Goal: Check status: Check status

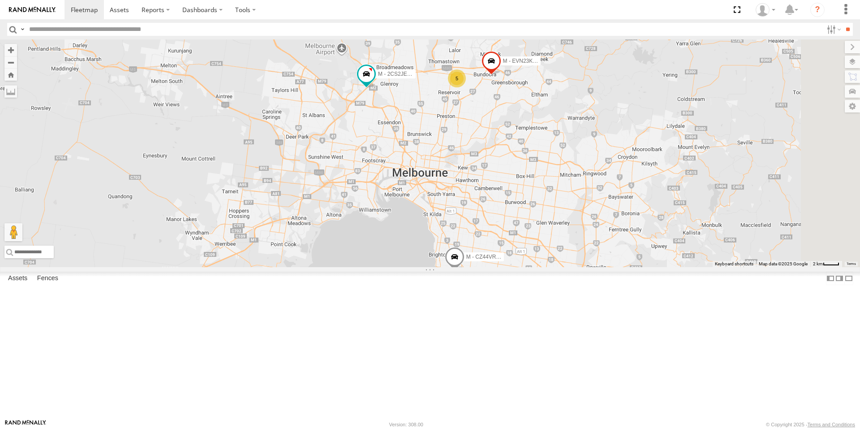
drag, startPoint x: 616, startPoint y: 227, endPoint x: 589, endPoint y: 199, distance: 38.3
click at [589, 199] on div "M - EVN23K - [PERSON_NAME] M - 2CS2JE - [PERSON_NAME] M - CZ44VR - Suhayl Elect…" at bounding box center [430, 152] width 860 height 227
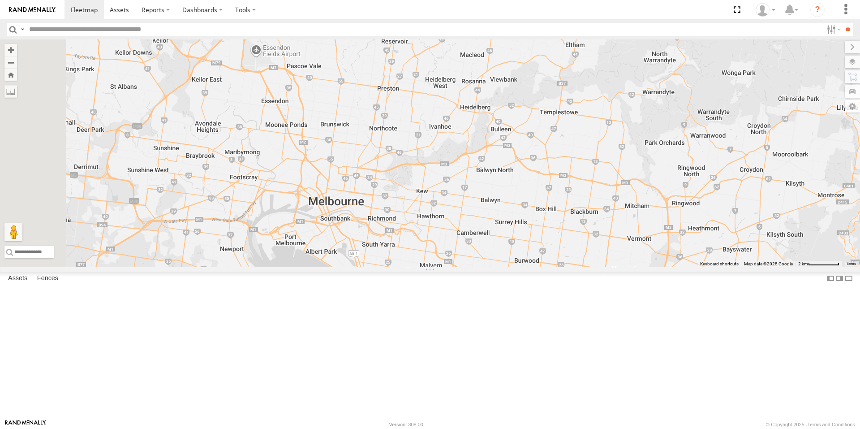
drag, startPoint x: 570, startPoint y: 242, endPoint x: 577, endPoint y: 244, distance: 7.1
click at [577, 244] on div "M - EVN23K - [PERSON_NAME] M - 2CS2JE - [PERSON_NAME] M - CZ44VR - Suhayl Elect…" at bounding box center [430, 152] width 860 height 227
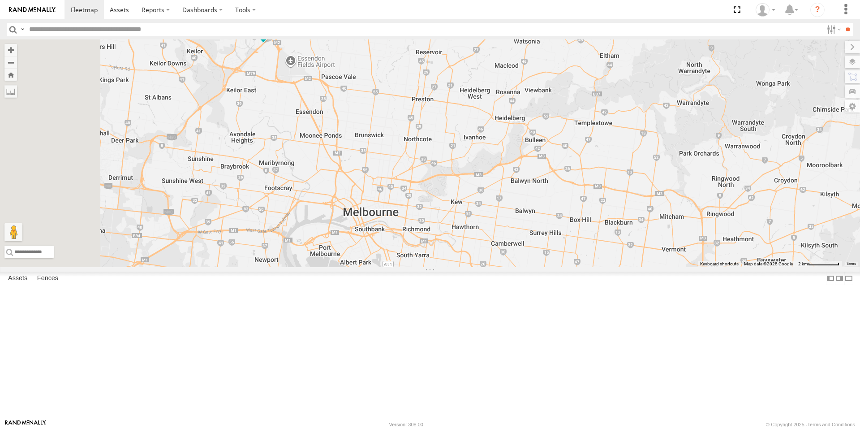
drag, startPoint x: 500, startPoint y: 227, endPoint x: 537, endPoint y: 237, distance: 38.4
click at [537, 237] on div "M - EVN23K - [PERSON_NAME] M - 2CS2JE - [PERSON_NAME] M - CZ44VR - Suhayl Elect…" at bounding box center [430, 152] width 860 height 227
click at [273, 39] on span at bounding box center [265, 30] width 16 height 16
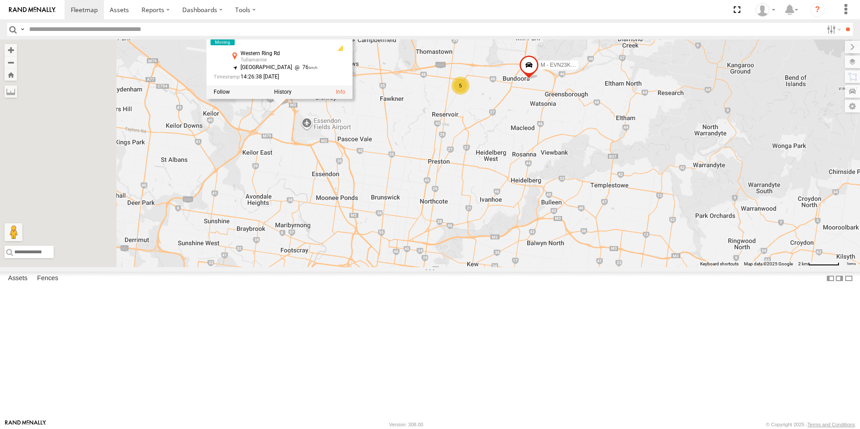
drag, startPoint x: 384, startPoint y: 176, endPoint x: 394, endPoint y: 217, distance: 42.5
click at [394, 217] on div "M - EVN23K - [PERSON_NAME] M - 2CS2JE - [PERSON_NAME] M - CZ44VR - Suhayl Elect…" at bounding box center [430, 152] width 860 height 227
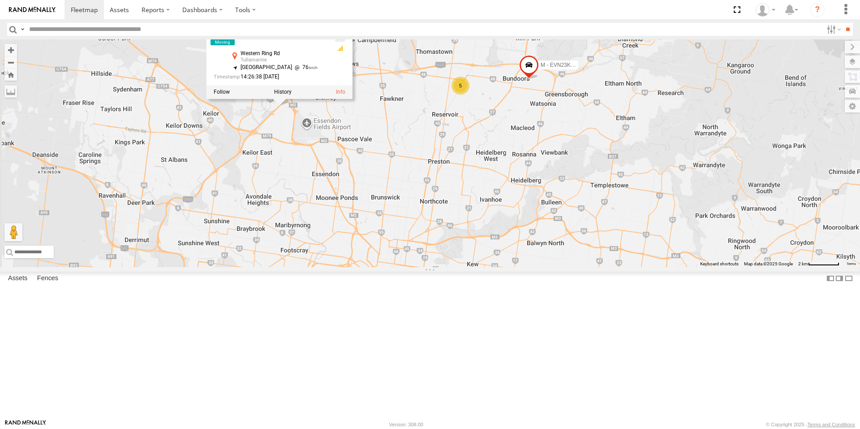
click at [387, 207] on div "M - EVN23K - [PERSON_NAME] M - 2CS2JE - [PERSON_NAME] M - CZ44VR - Suhayl Elect…" at bounding box center [430, 152] width 860 height 227
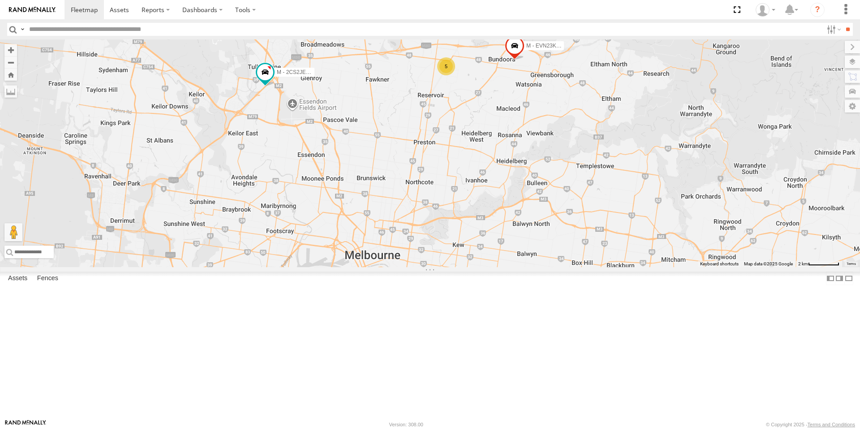
drag, startPoint x: 673, startPoint y: 345, endPoint x: 656, endPoint y: 321, distance: 30.5
click at [656, 267] on div "M - EVN23K - [PERSON_NAME] M - 2CS2JE - [PERSON_NAME] M - CZ44VR - Suhayl Elect…" at bounding box center [430, 152] width 860 height 227
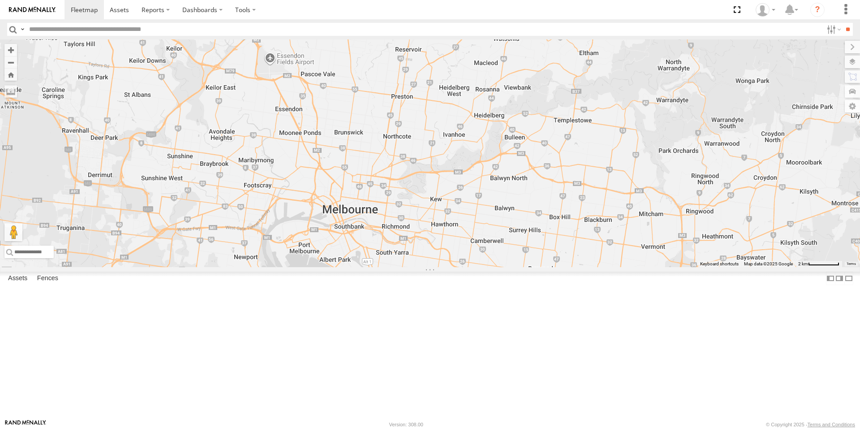
drag, startPoint x: 651, startPoint y: 345, endPoint x: 630, endPoint y: 299, distance: 50.3
click at [630, 267] on div "M - EVN23K - [PERSON_NAME] M - 2CS2JE - [PERSON_NAME] M - CZ44VR - Suhayl Elect…" at bounding box center [430, 152] width 860 height 227
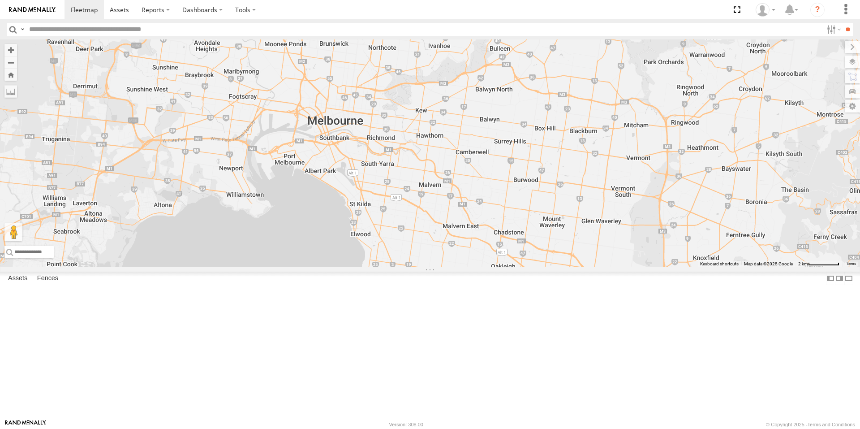
drag, startPoint x: 515, startPoint y: 293, endPoint x: 505, endPoint y: 232, distance: 62.2
click at [505, 232] on div "M - EVN23K - [PERSON_NAME] M - 2CS2JE - [PERSON_NAME] M - CZ44VR - Suhayl Elect…" at bounding box center [430, 152] width 860 height 227
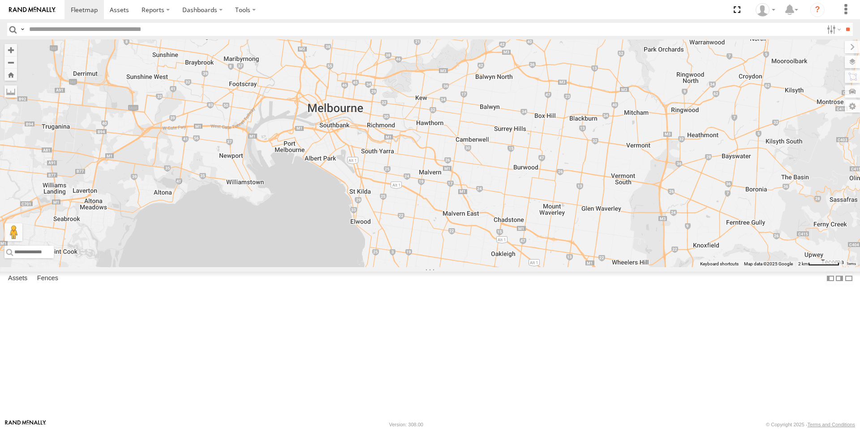
drag, startPoint x: 532, startPoint y: 311, endPoint x: 531, endPoint y: 297, distance: 14.3
click at [531, 267] on div "M - EVN23K - [PERSON_NAME] M - 2CS2JE - [PERSON_NAME] M - CZ44VR - Suhayl Elect…" at bounding box center [430, 152] width 860 height 227
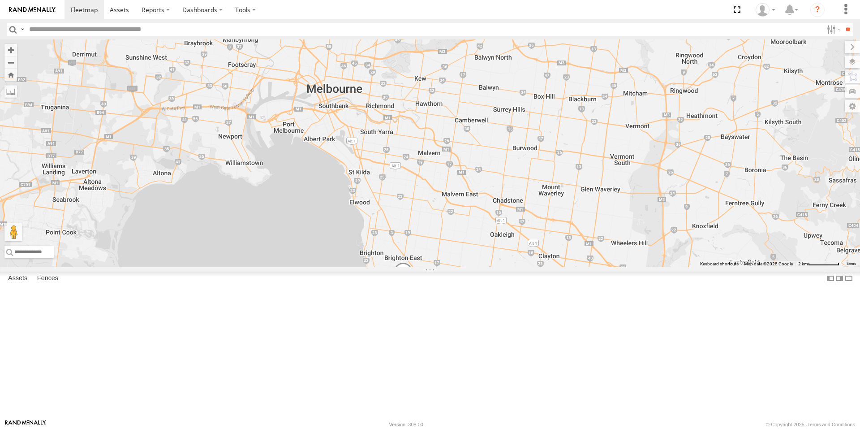
click at [413, 286] on span at bounding box center [403, 274] width 20 height 24
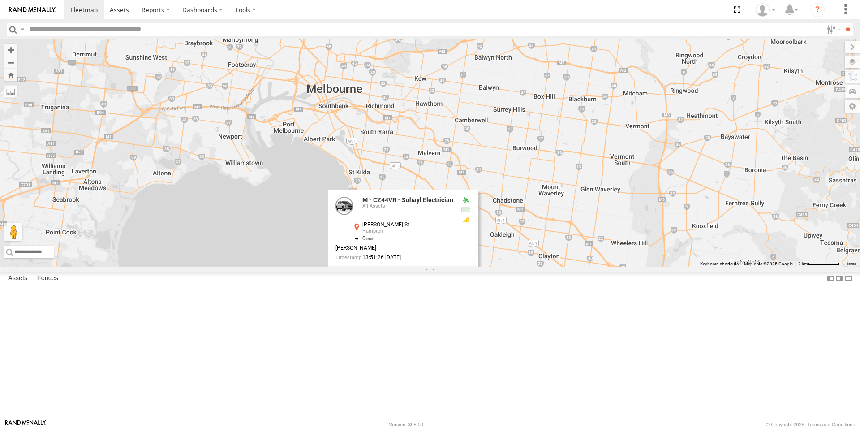
click at [514, 267] on div "M - EVN23K - [PERSON_NAME] M - 2CS2JE - [PERSON_NAME] M - CZ44VR - Suhayl Elect…" at bounding box center [430, 152] width 860 height 227
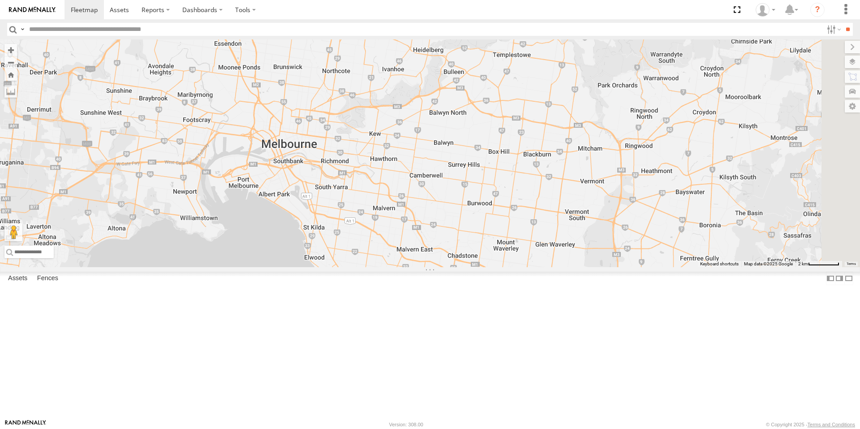
drag, startPoint x: 563, startPoint y: 256, endPoint x: 520, endPoint y: 297, distance: 59.9
click at [520, 267] on div "M - EVN23K - [PERSON_NAME] M - 2CS2JE - [PERSON_NAME] M - CZ44VR - Suhayl Elect…" at bounding box center [430, 152] width 860 height 227
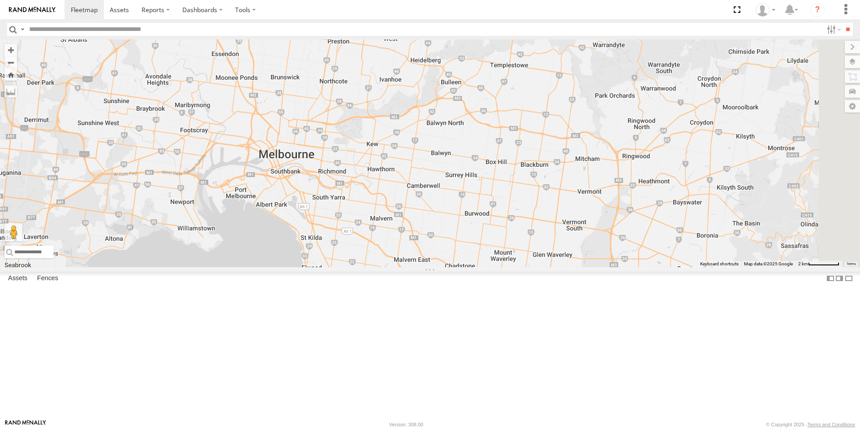
drag, startPoint x: 635, startPoint y: 190, endPoint x: 629, endPoint y: 202, distance: 13.2
click at [633, 203] on div "M - EVN23K - [PERSON_NAME] M - 2CS2JE - [PERSON_NAME] M - CZ44VR - Suhayl Elect…" at bounding box center [430, 152] width 860 height 227
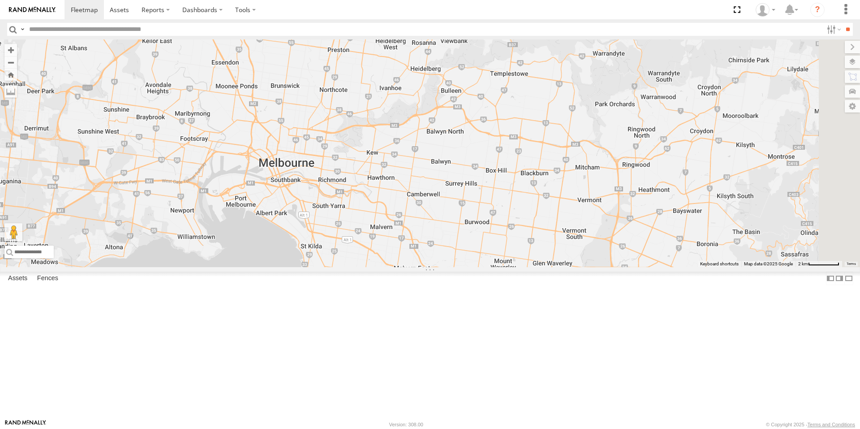
drag, startPoint x: 562, startPoint y: 136, endPoint x: 562, endPoint y: 189, distance: 53.3
click at [562, 189] on div "M - EVN23K - [PERSON_NAME] M - 2CS2JE - [PERSON_NAME] M - CZ44VR - Suhayl Elect…" at bounding box center [430, 152] width 860 height 227
